Goal: Information Seeking & Learning: Learn about a topic

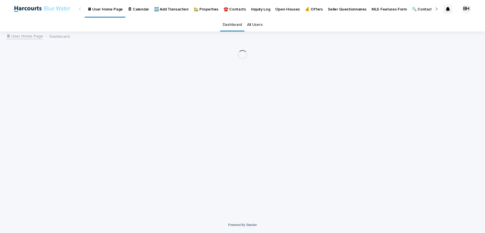
click at [201, 7] on p "🏡 Properties" at bounding box center [206, 6] width 25 height 12
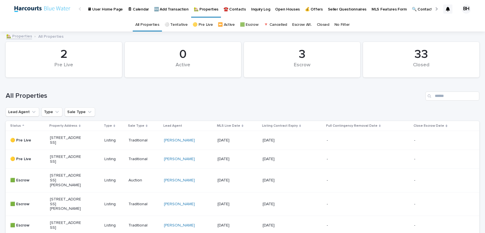
scroll to position [84, 0]
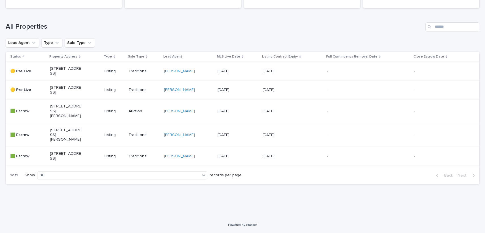
click at [57, 87] on p "[STREET_ADDRESS]" at bounding box center [65, 90] width 31 height 10
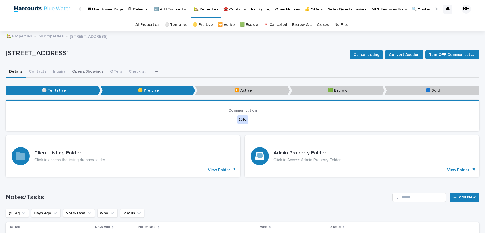
click at [86, 72] on button "Opens/Showings" at bounding box center [88, 72] width 38 height 12
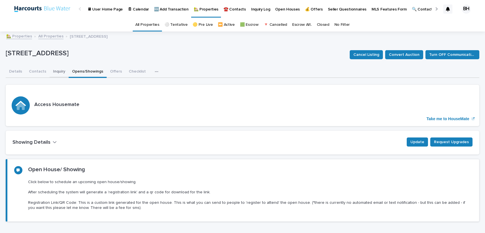
click at [58, 72] on button "Inquiry" at bounding box center [59, 72] width 19 height 12
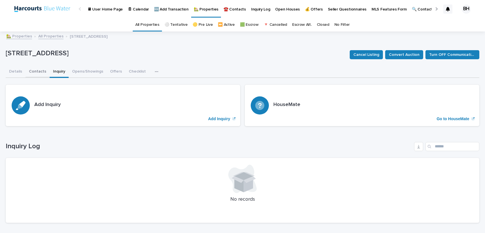
click at [33, 74] on button "Contacts" at bounding box center [38, 72] width 24 height 12
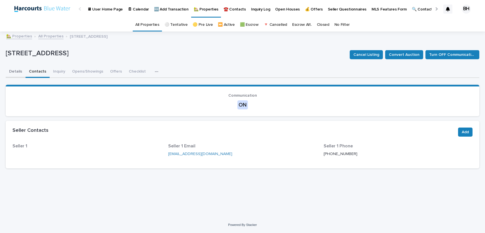
click at [12, 72] on button "Details" at bounding box center [16, 72] width 20 height 12
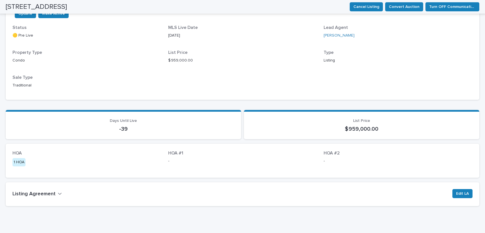
scroll to position [530, 0]
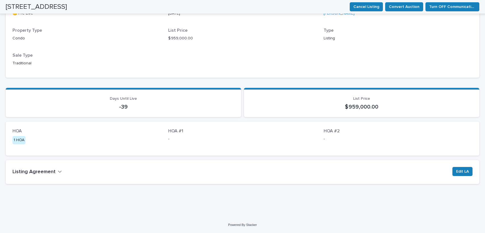
click at [50, 174] on h2 "Listing Agreement" at bounding box center [33, 172] width 43 height 6
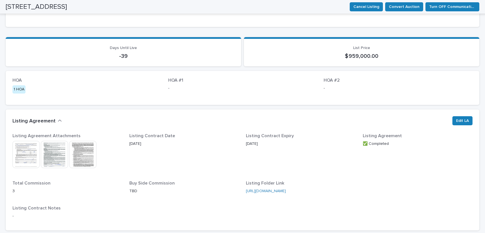
scroll to position [586, 0]
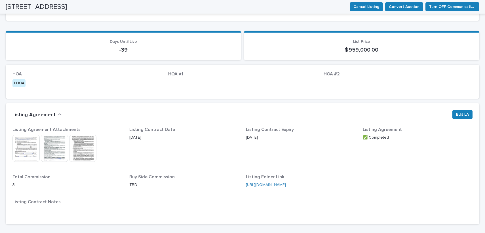
click at [81, 152] on img at bounding box center [82, 148] width 27 height 27
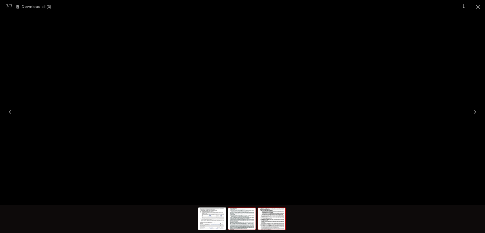
click at [243, 225] on img at bounding box center [241, 219] width 27 height 22
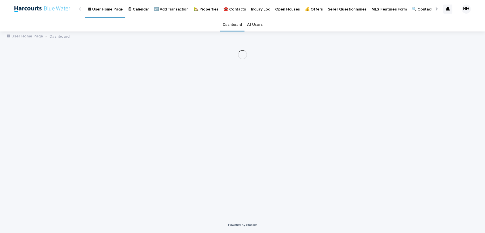
click at [199, 10] on p "🏡 Properties" at bounding box center [206, 6] width 25 height 12
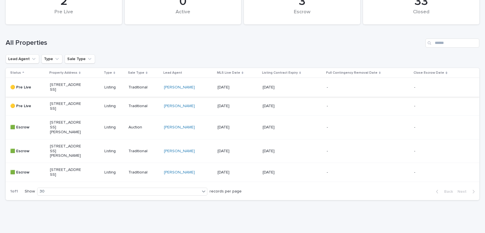
scroll to position [84, 0]
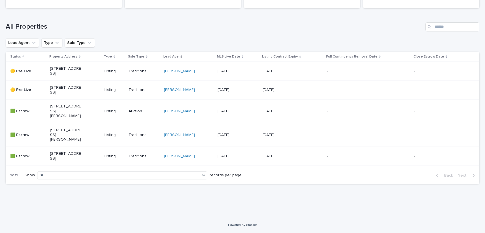
click at [28, 88] on p "🟡 Pre Live" at bounding box center [25, 90] width 31 height 5
